Goal: Check status

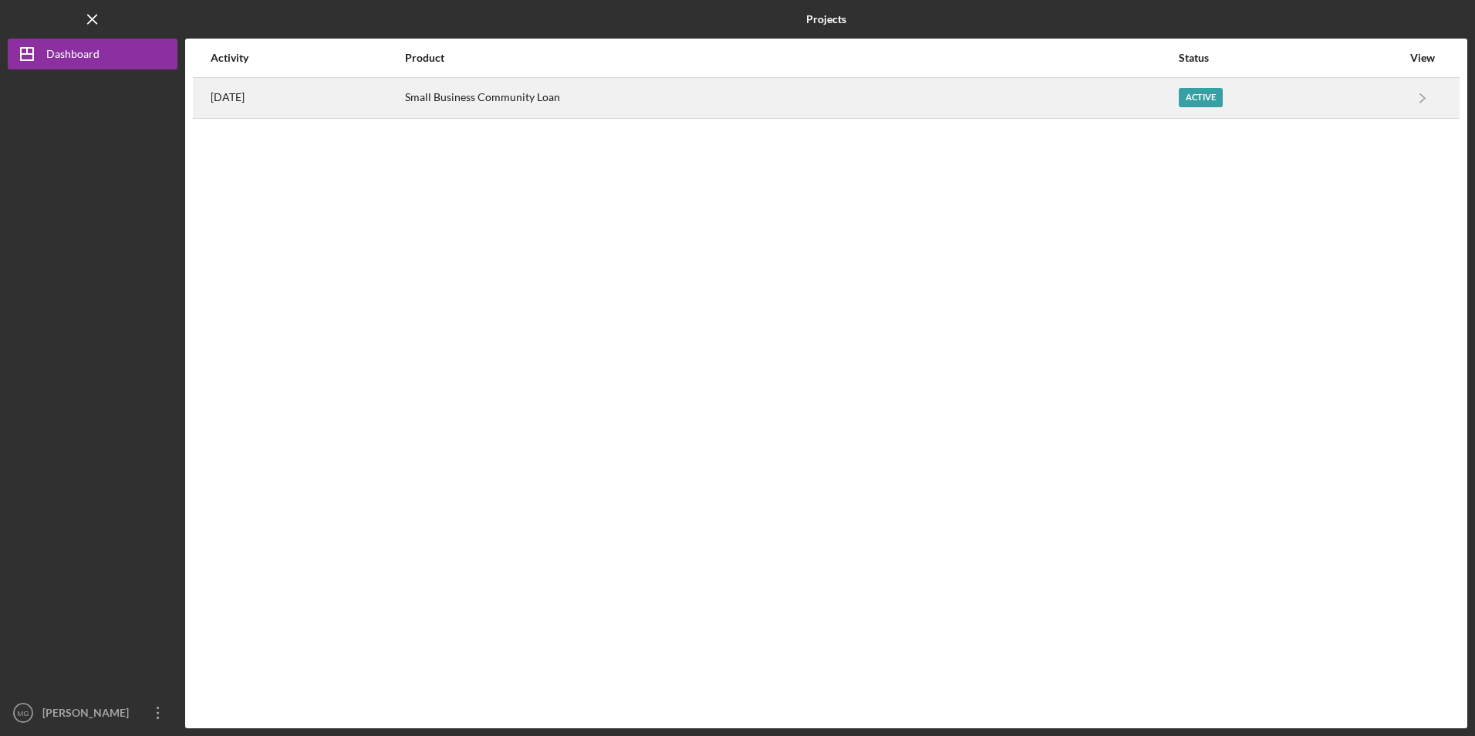
click at [309, 96] on div "[DATE]" at bounding box center [307, 98] width 193 height 39
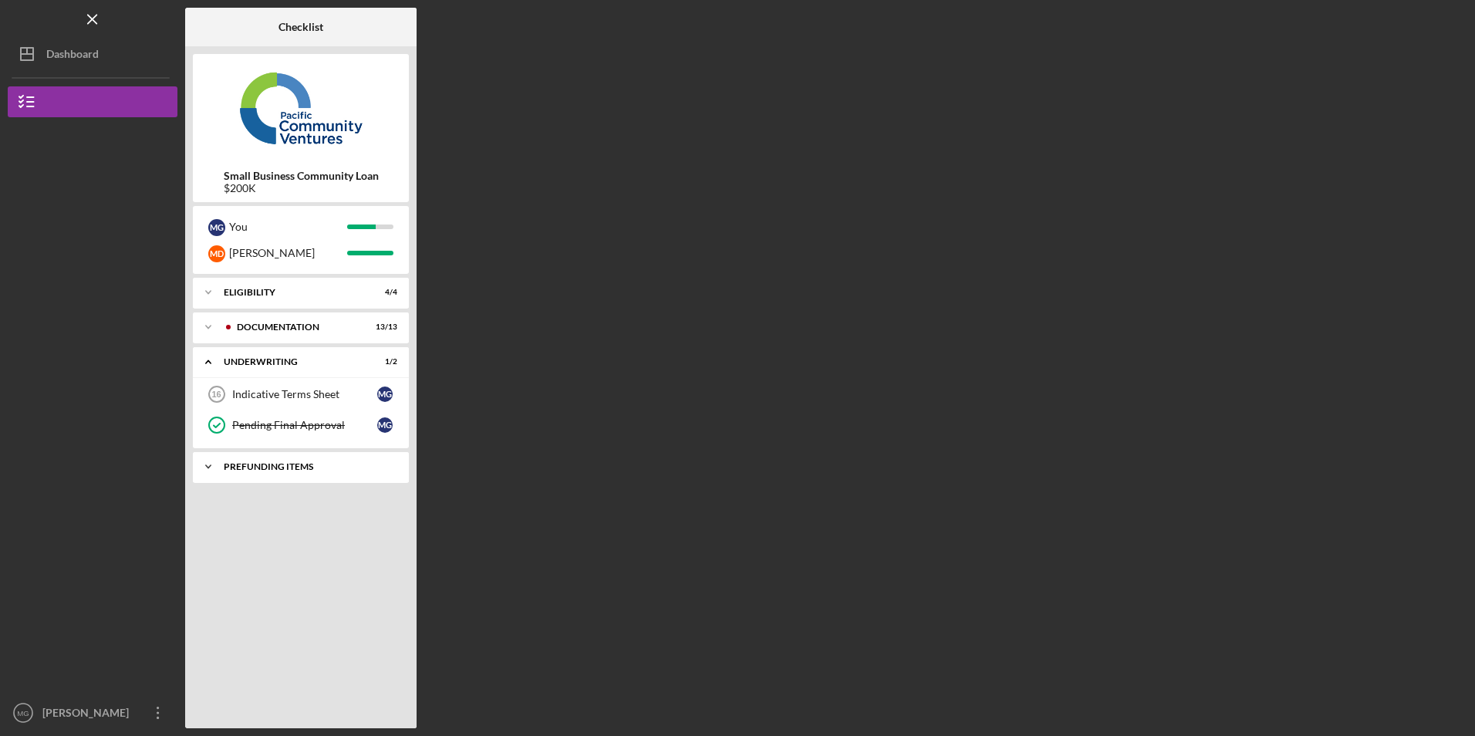
click at [313, 465] on div "Prefunding Items" at bounding box center [307, 466] width 166 height 9
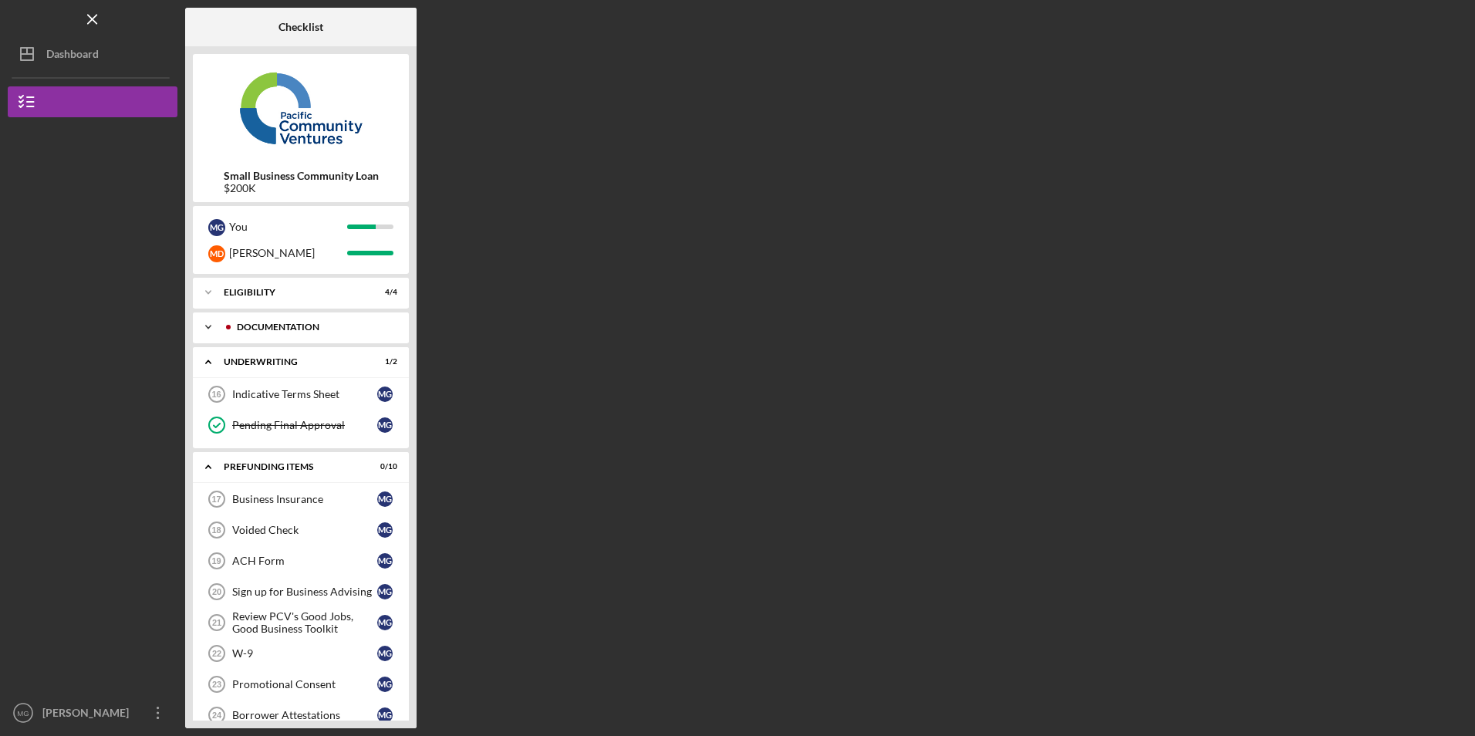
click at [211, 325] on icon "Icon/Expander" at bounding box center [208, 327] width 31 height 31
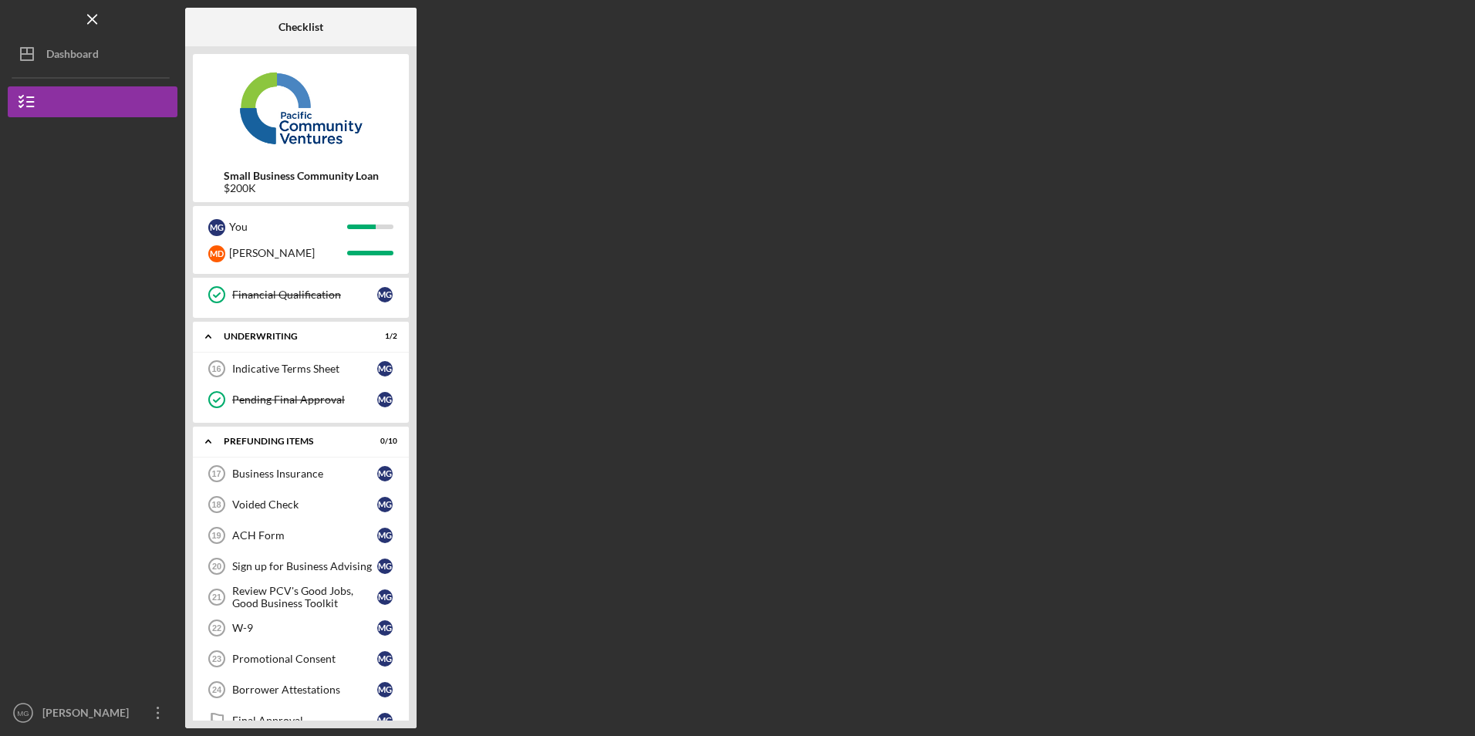
scroll to position [343, 0]
